Goal: Navigation & Orientation: Find specific page/section

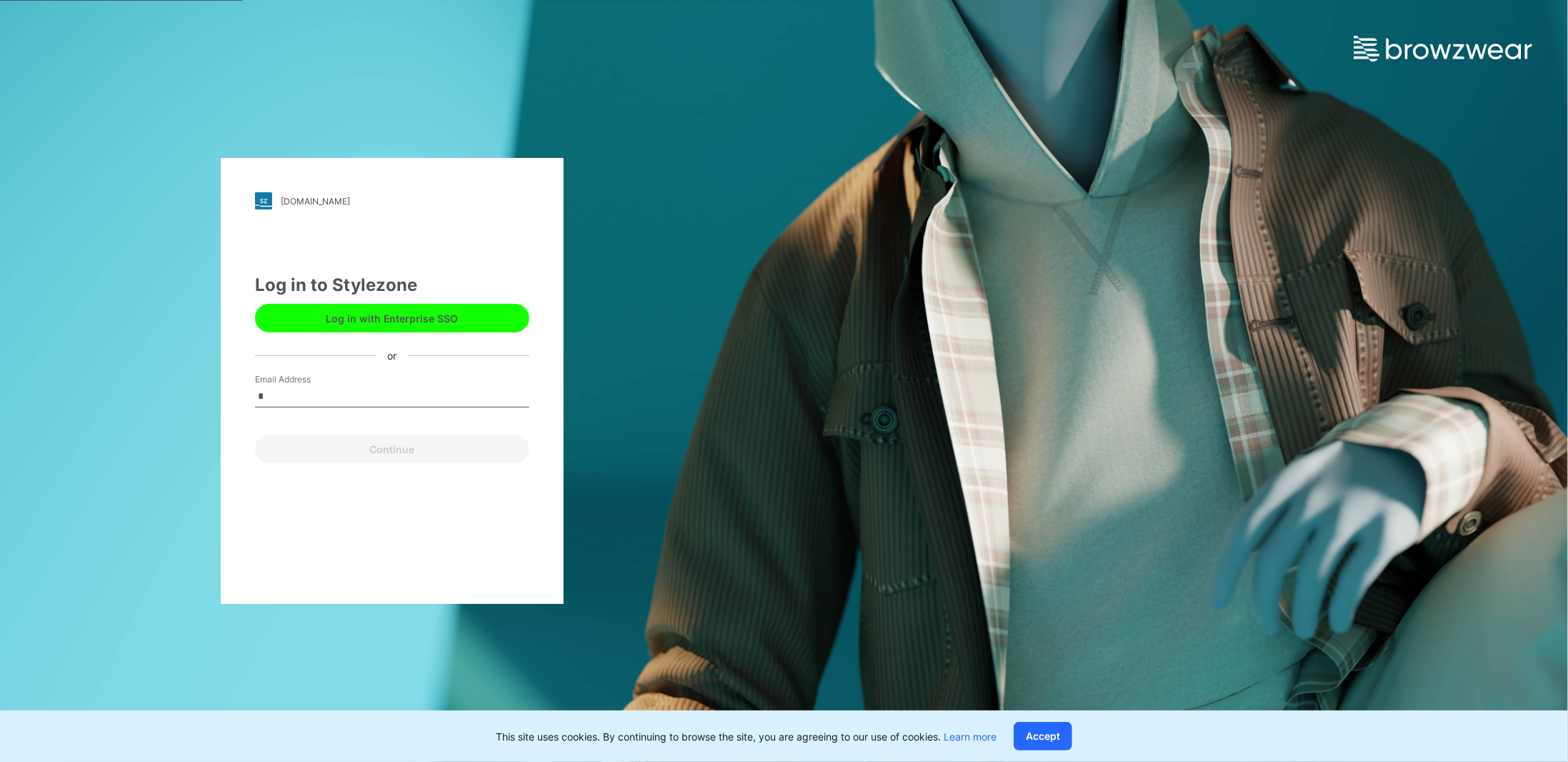
type input "**********"
click at [374, 450] on button "Continue" at bounding box center [393, 448] width 274 height 28
click at [386, 394] on input "Email Address" at bounding box center [393, 396] width 274 height 21
type input "**********"
click at [390, 449] on button "Continue" at bounding box center [393, 448] width 274 height 28
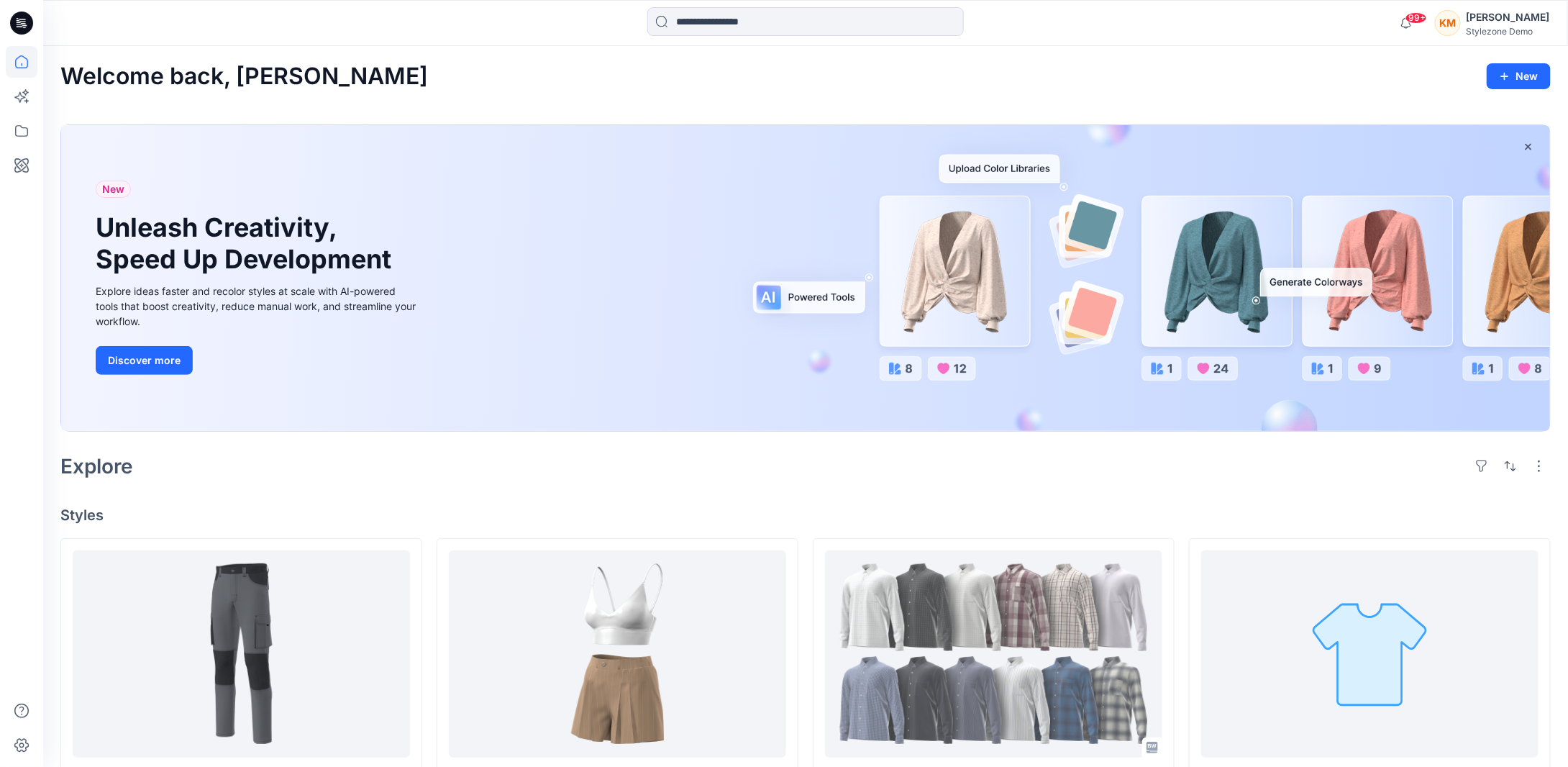
click at [1461, 28] on div "KM" at bounding box center [1447, 23] width 26 height 26
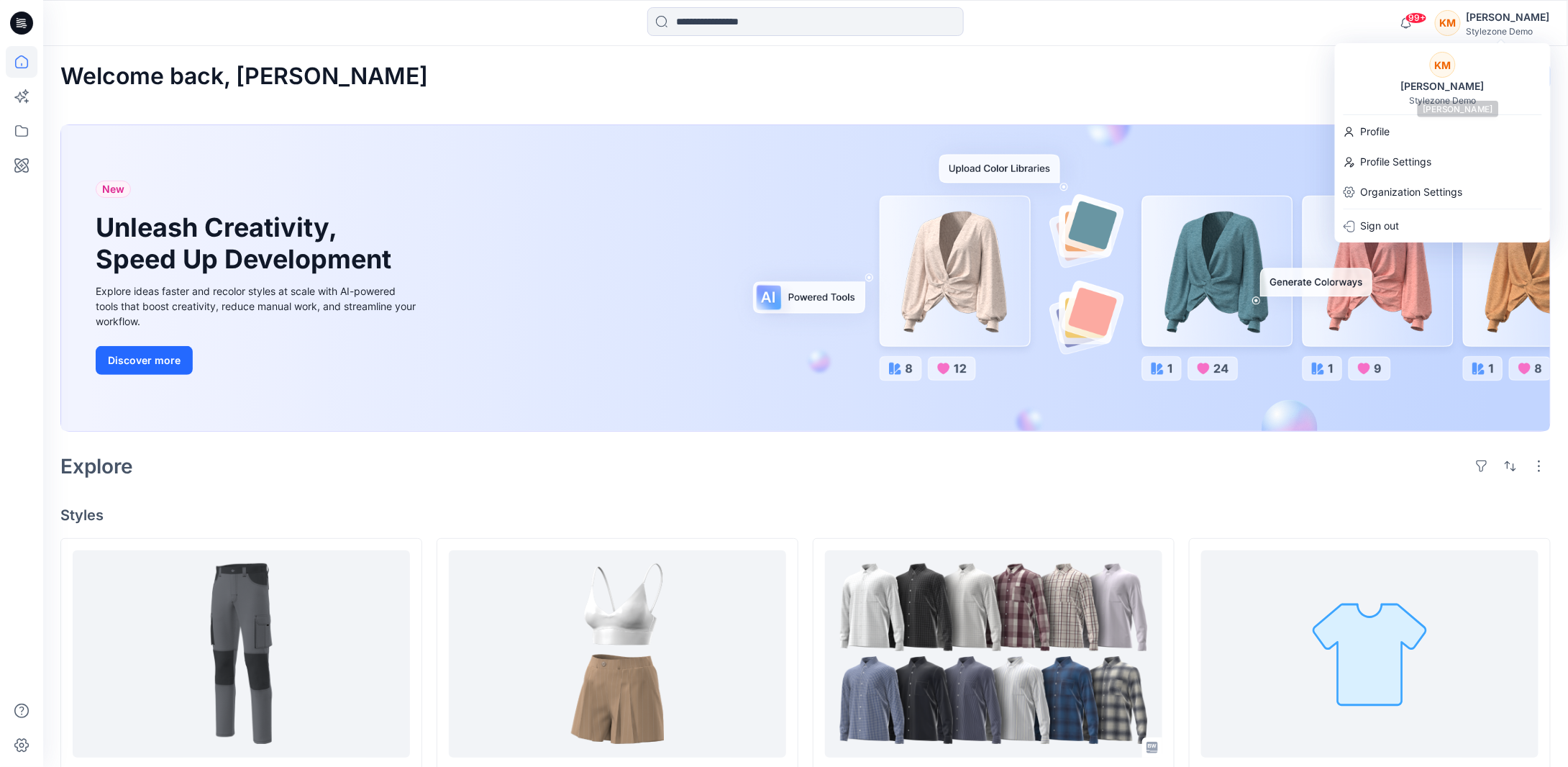
click at [1442, 92] on div "Keith Man" at bounding box center [1442, 86] width 101 height 17
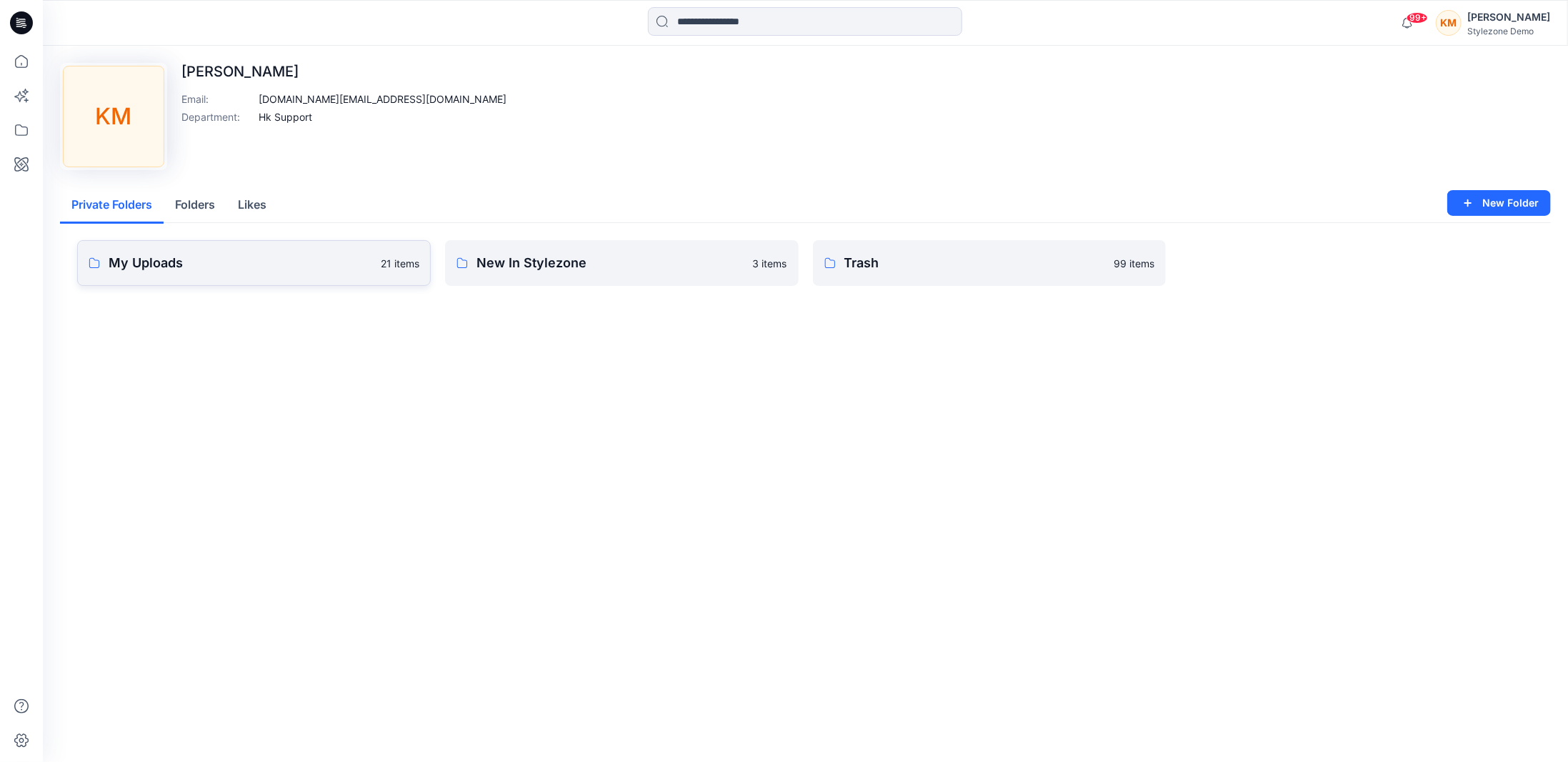
click at [252, 270] on p "My Uploads" at bounding box center [240, 263] width 263 height 20
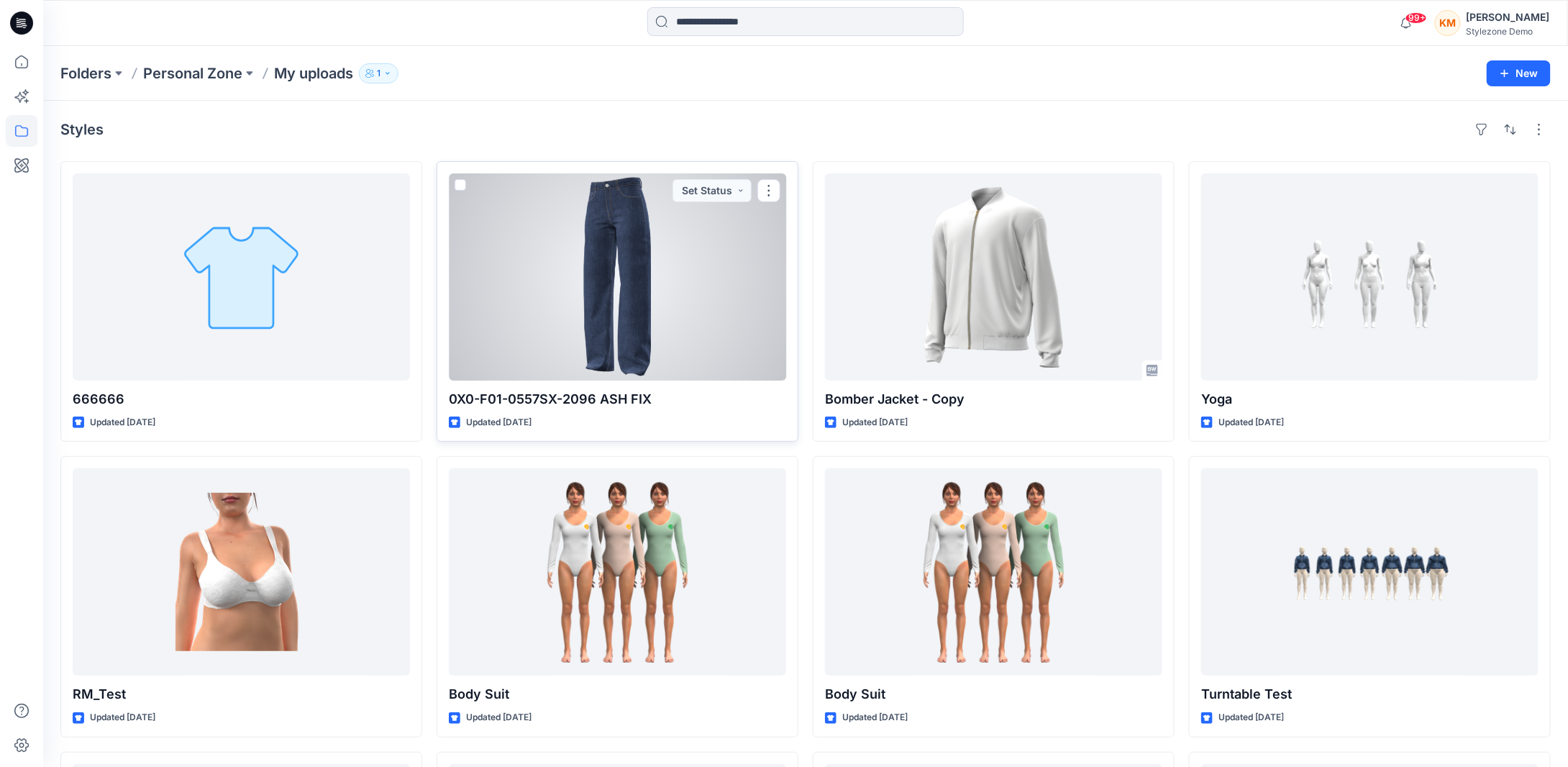
click at [684, 342] on div at bounding box center [617, 277] width 337 height 207
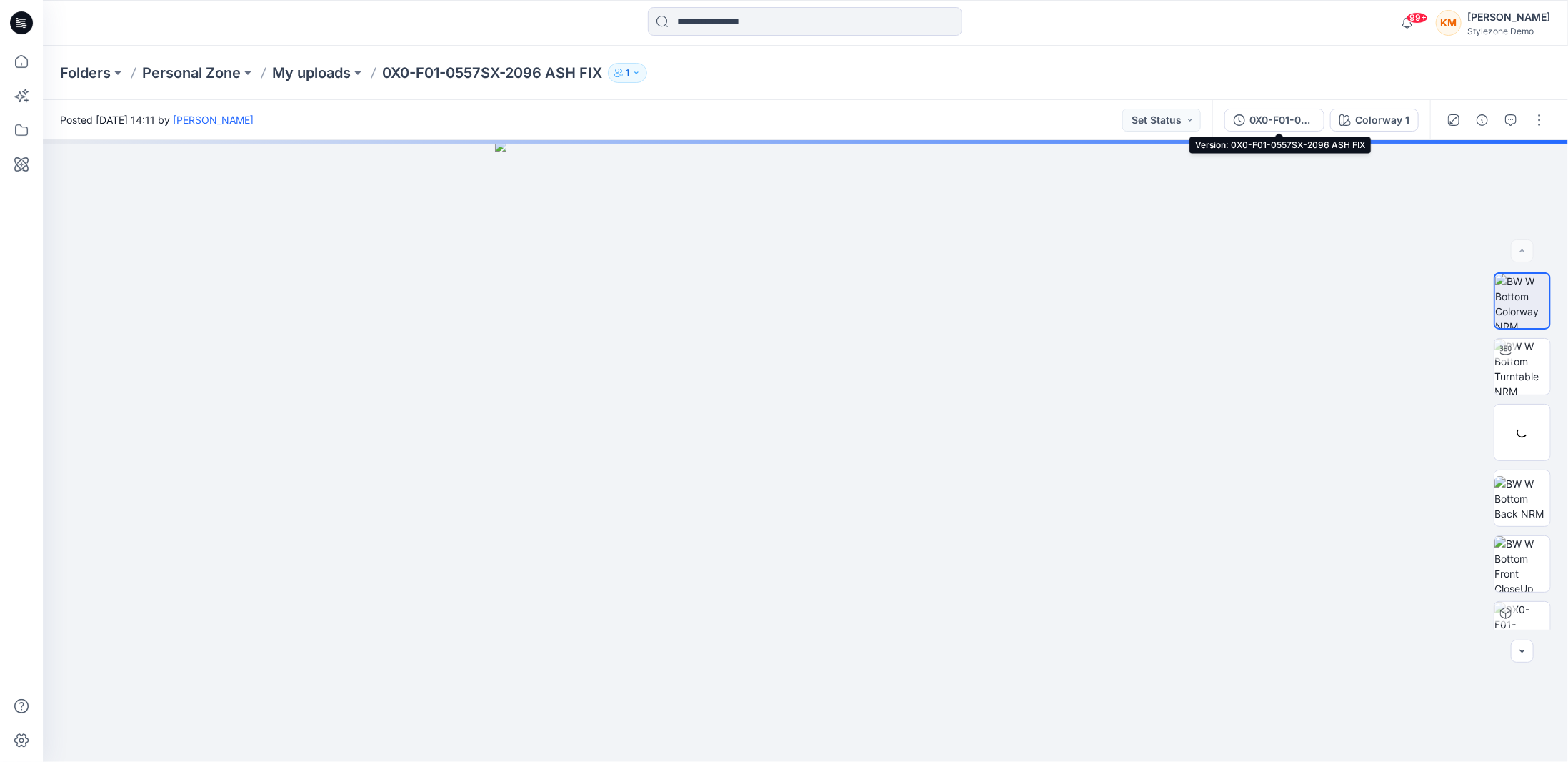
click at [1267, 121] on div "0X0-F01-0557SX-2096 ASH FIX" at bounding box center [1283, 120] width 66 height 16
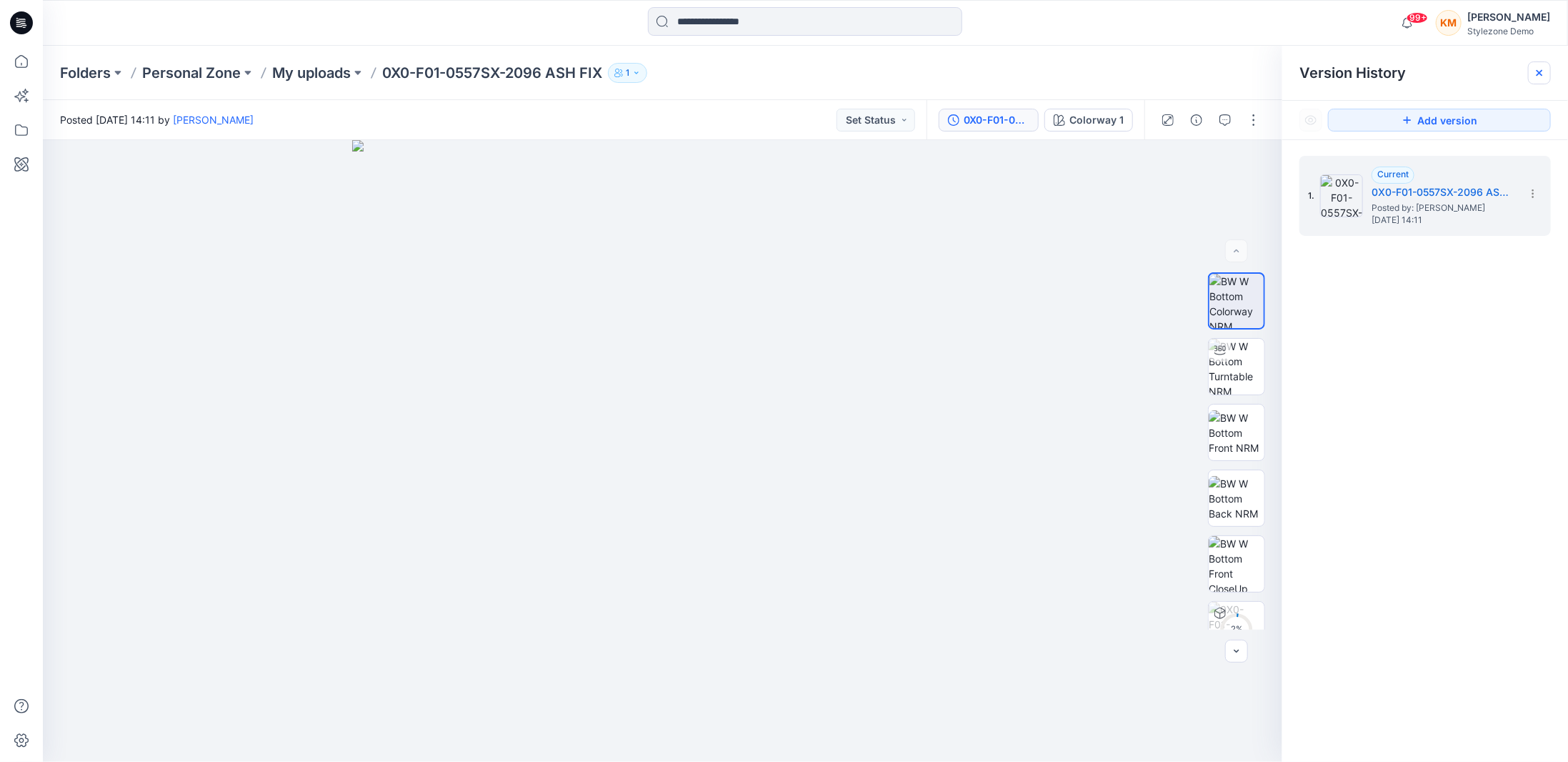
click at [1534, 68] on icon at bounding box center [1540, 73] width 12 height 12
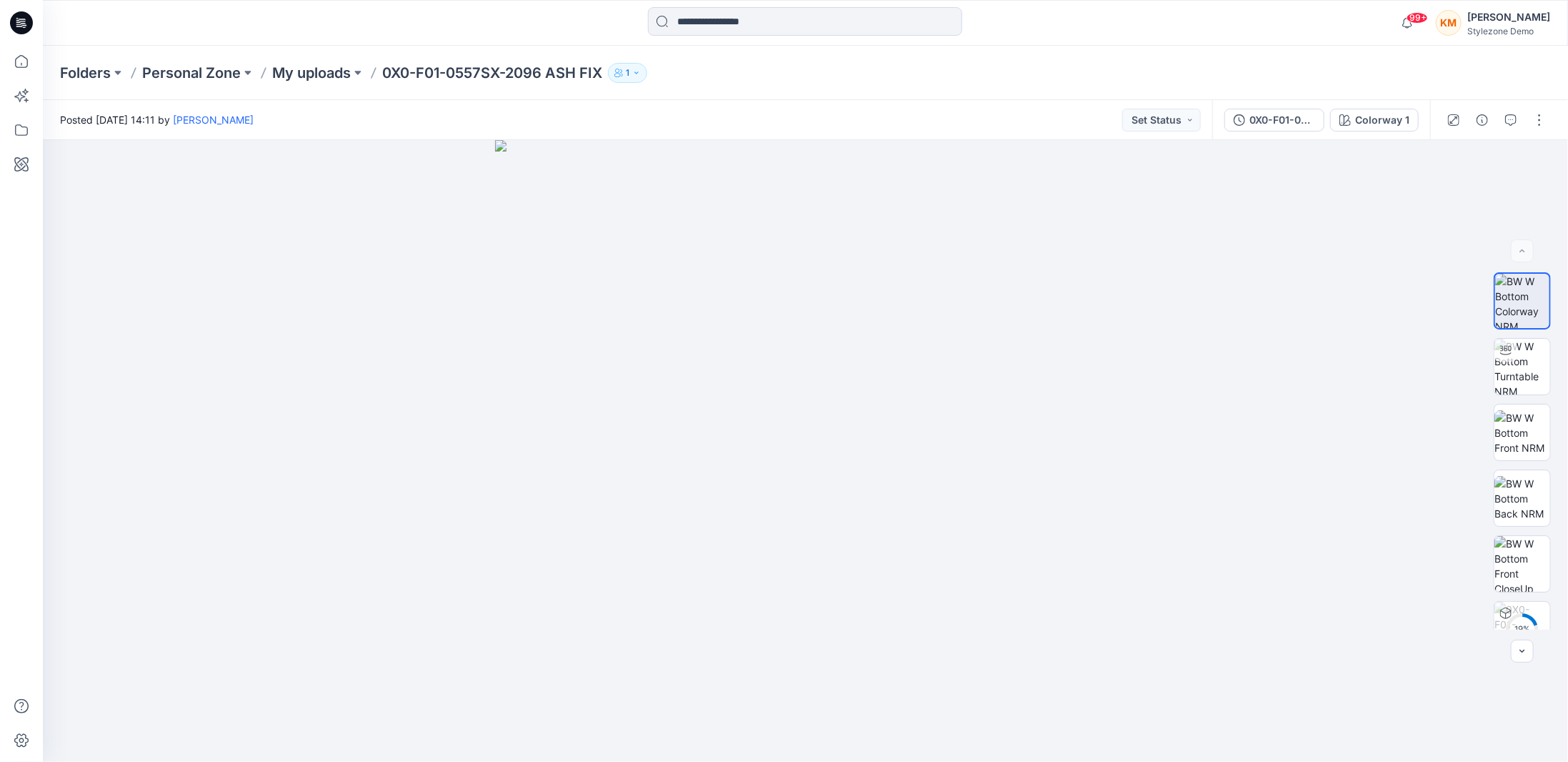
click at [26, 28] on icon at bounding box center [21, 23] width 23 height 23
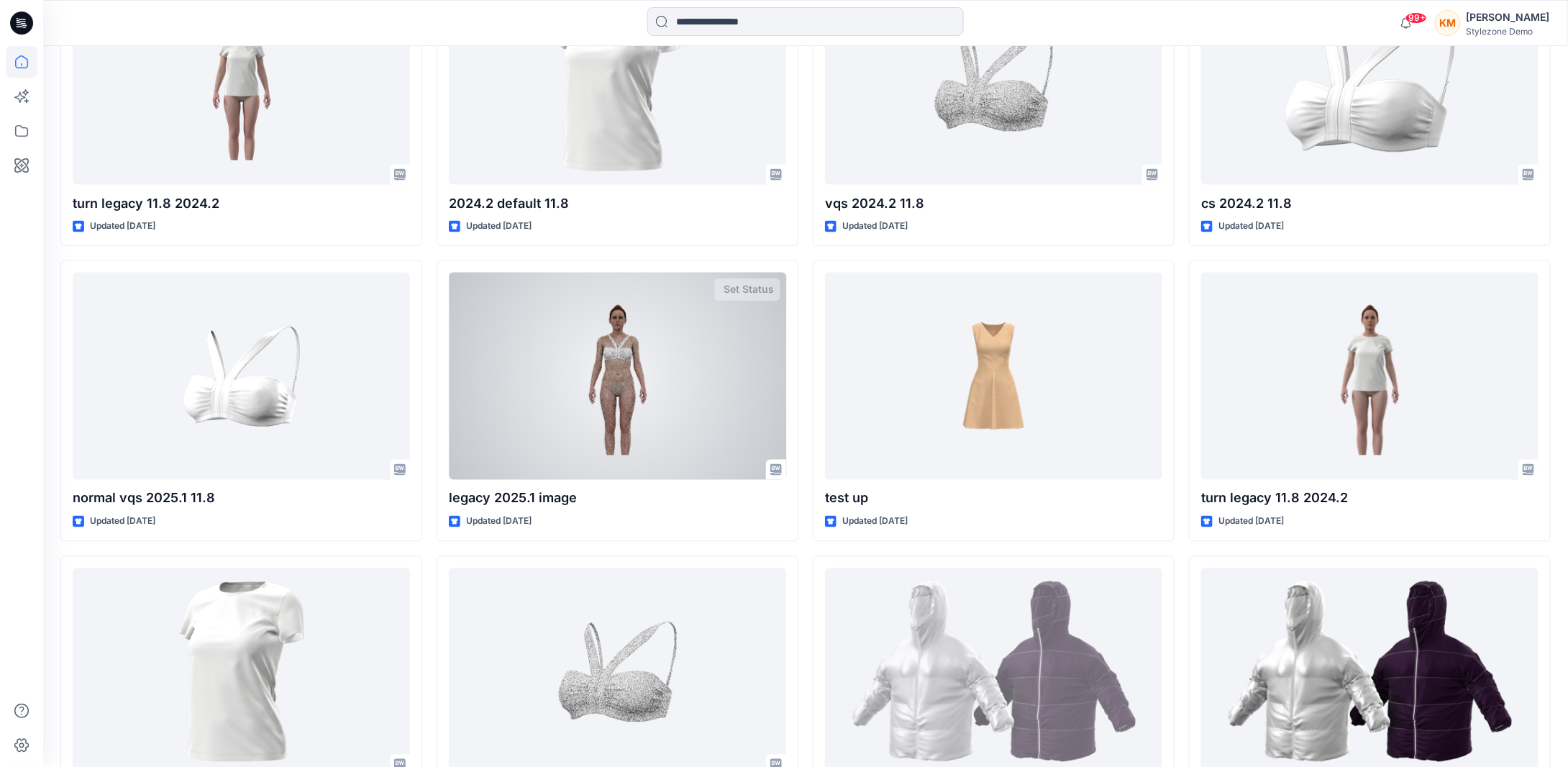
scroll to position [1430, 0]
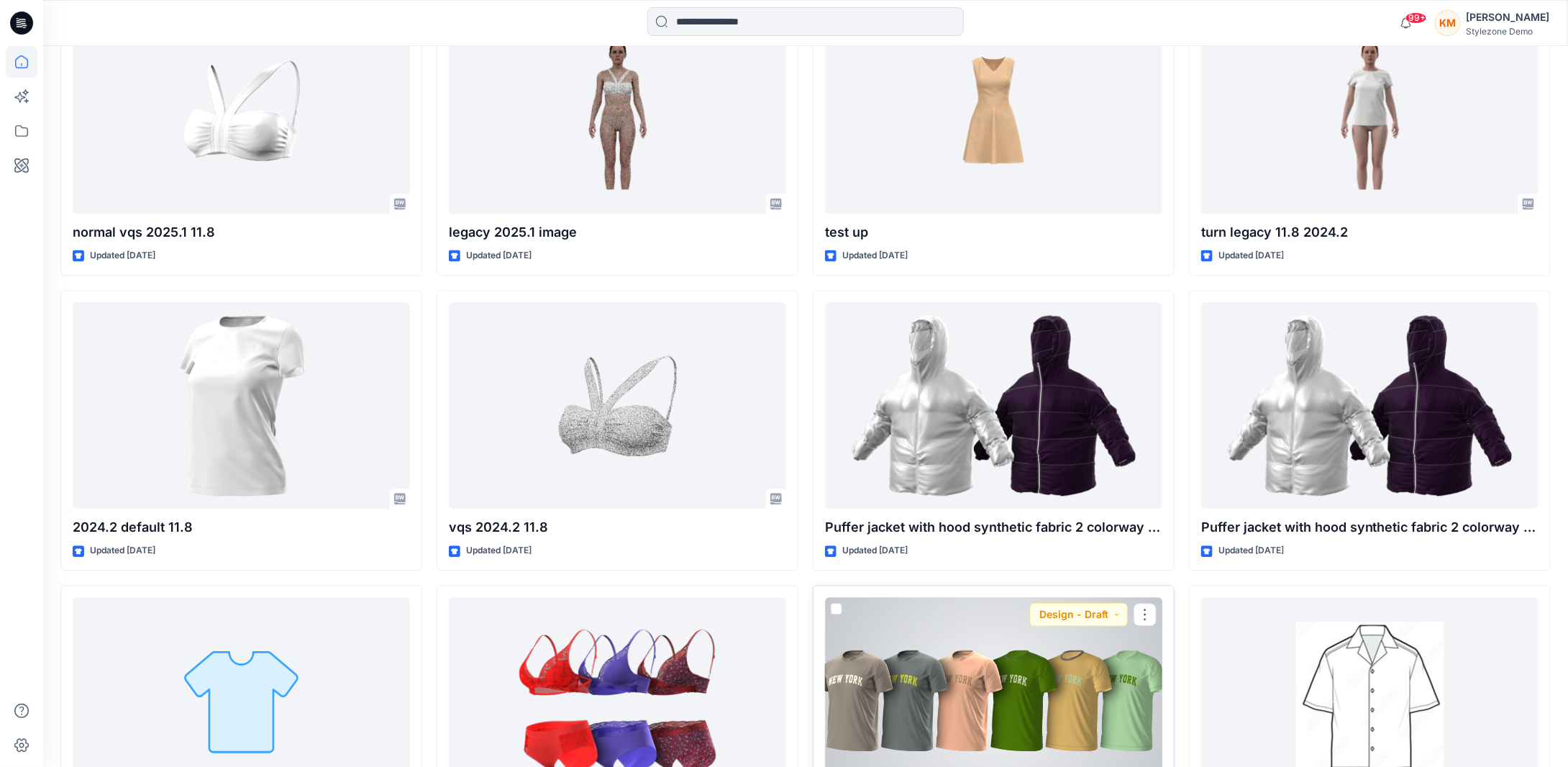
click at [961, 707] on div at bounding box center [993, 701] width 337 height 207
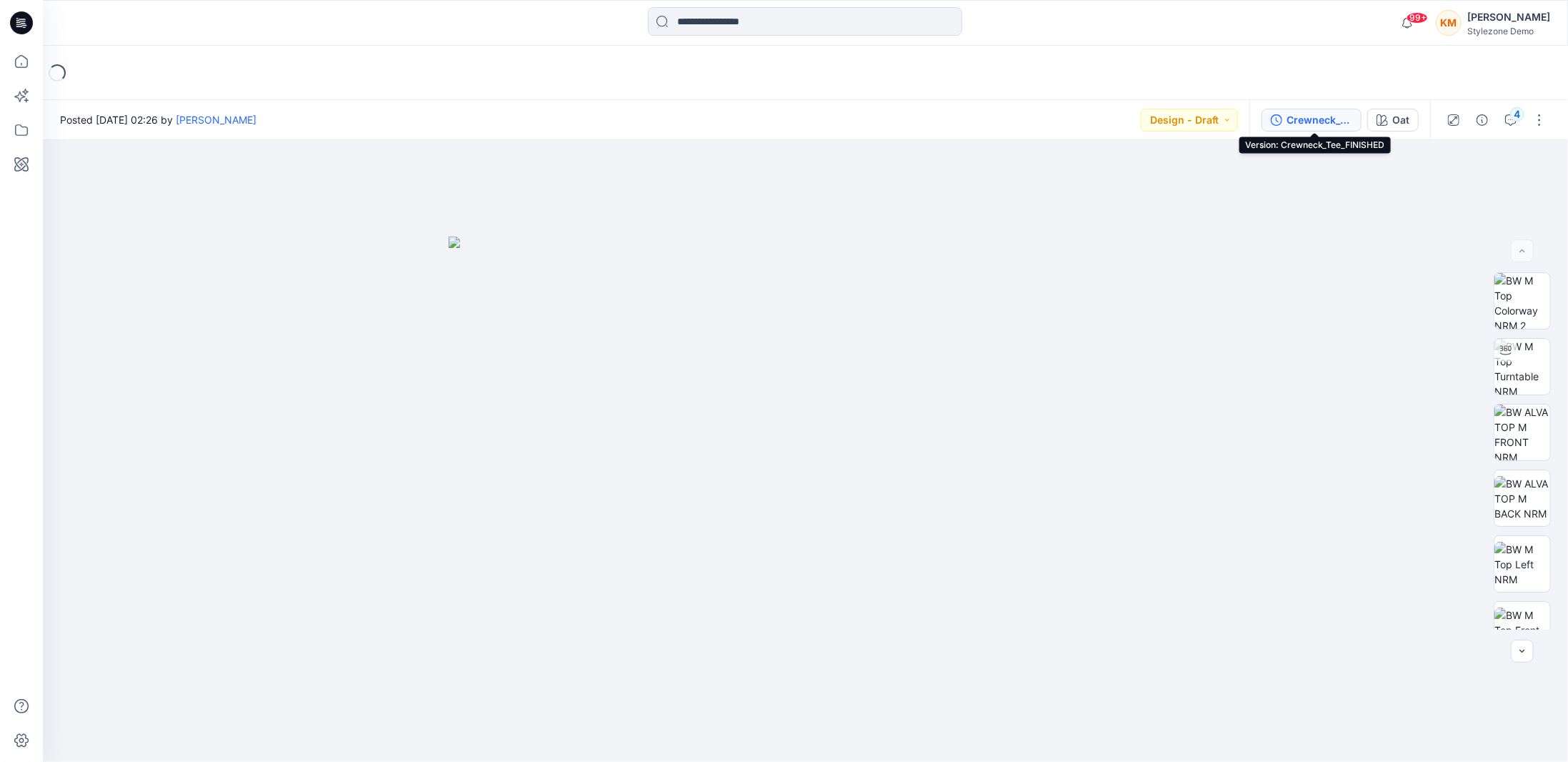
click at [1295, 120] on div "Crewneck_Tee_FINISHED" at bounding box center [1319, 120] width 66 height 16
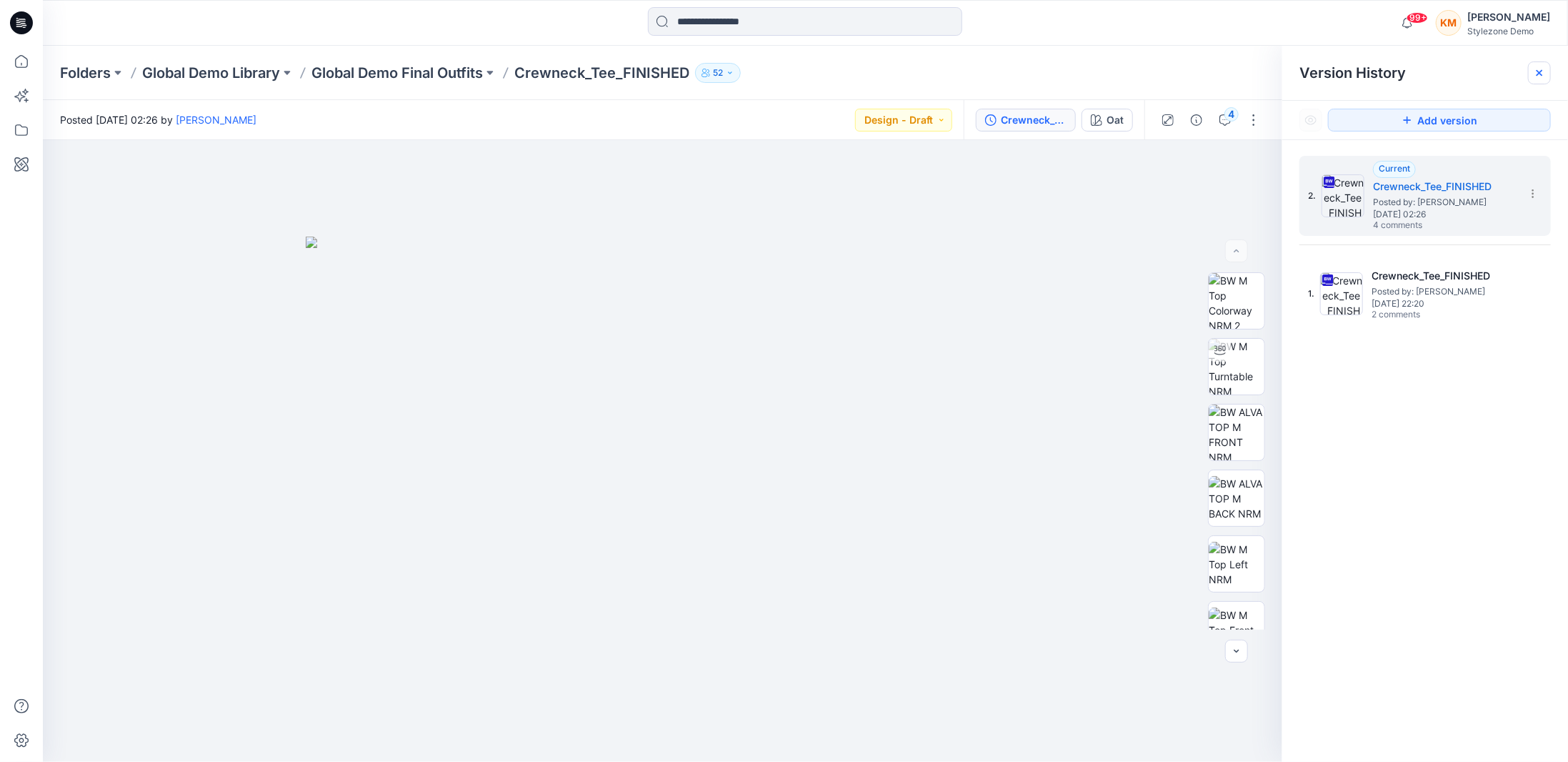
click at [1540, 77] on icon at bounding box center [1540, 73] width 12 height 12
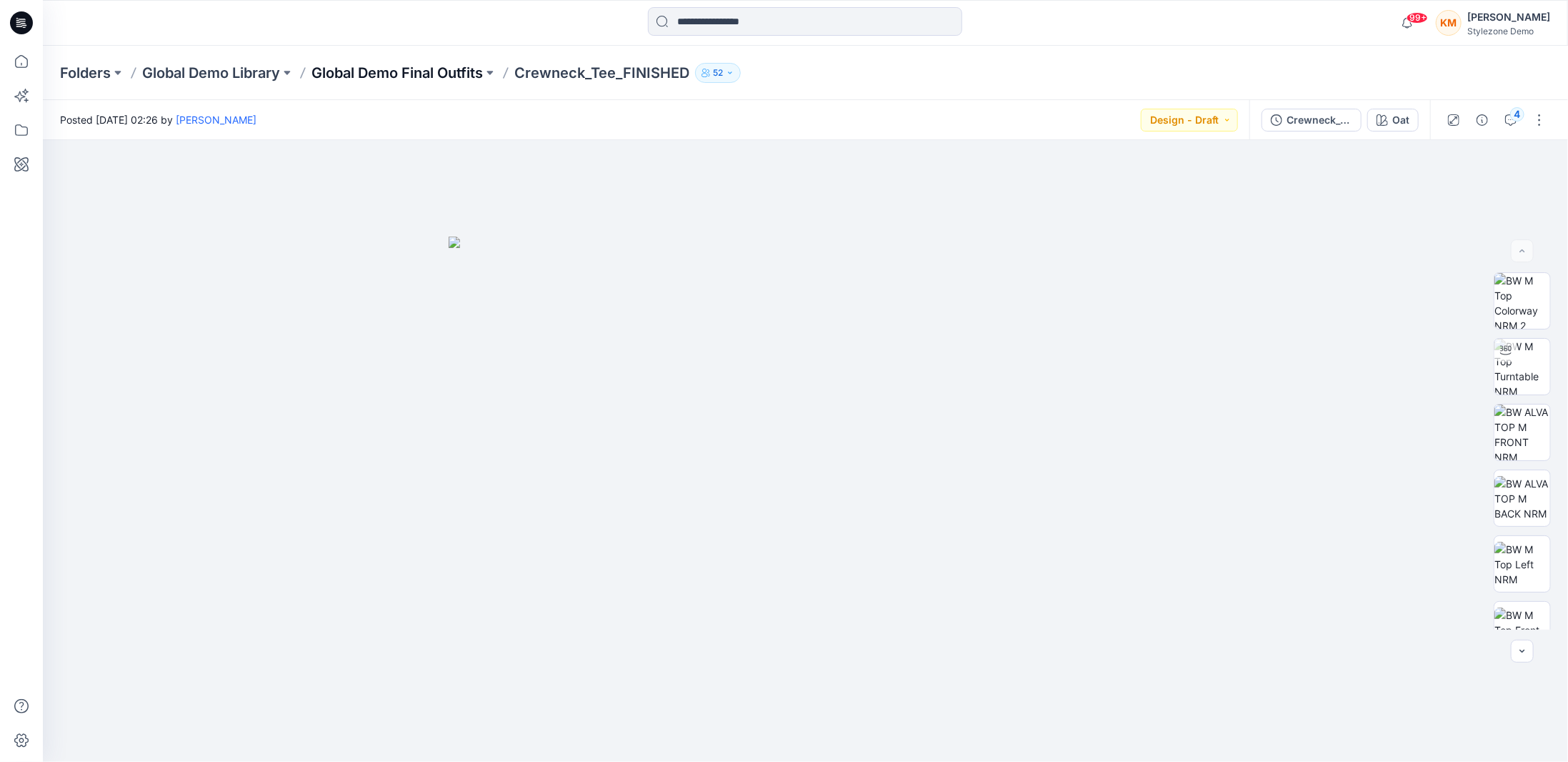
click at [449, 72] on p "Global Demo Final Outfits" at bounding box center [397, 72] width 171 height 20
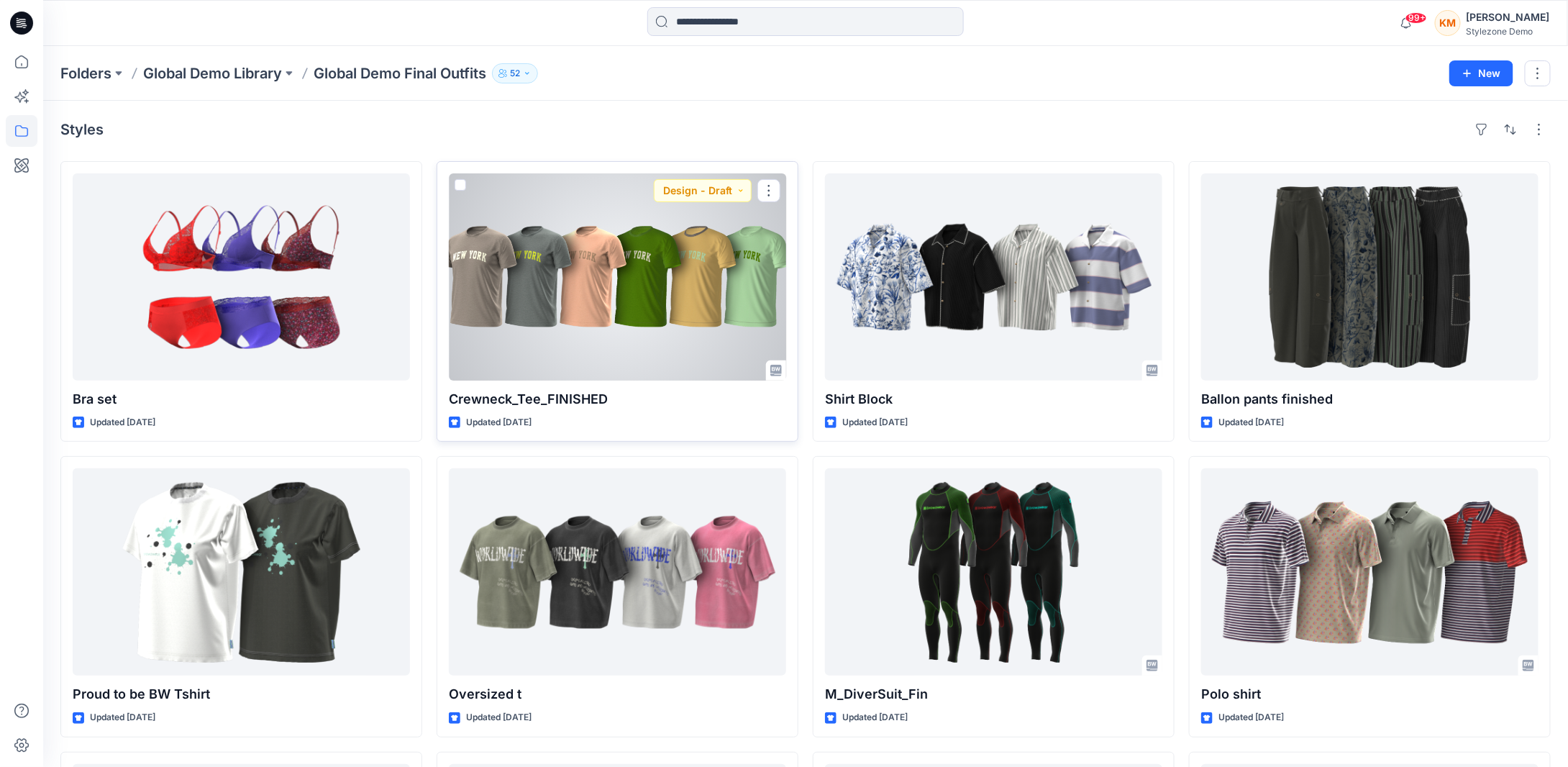
click at [460, 183] on span at bounding box center [460, 185] width 12 height 12
